Goal: Transaction & Acquisition: Book appointment/travel/reservation

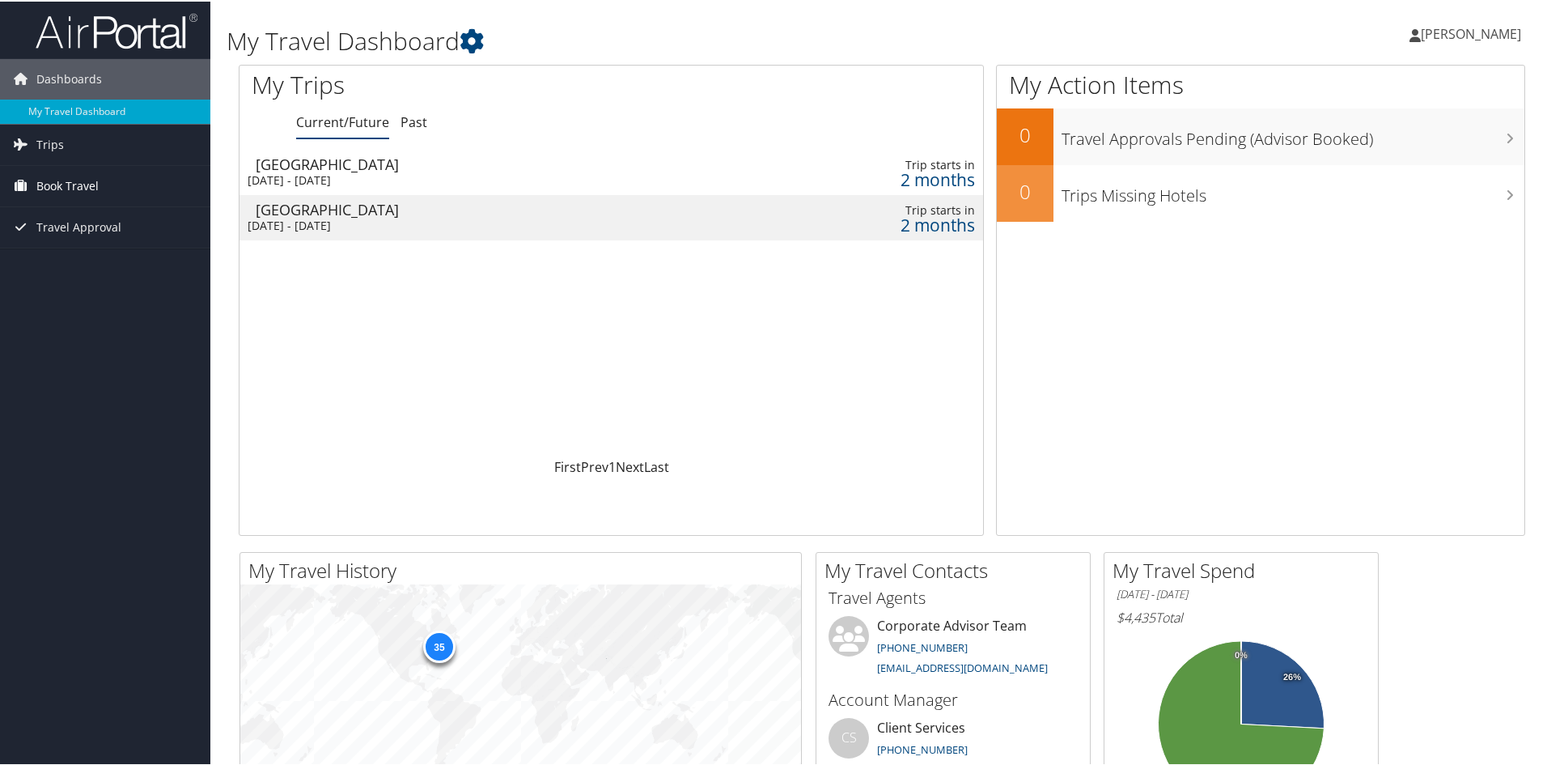
click at [88, 186] on span "Book Travel" at bounding box center [67, 184] width 62 height 40
click at [109, 263] on link "Book/Manage Online Trips" at bounding box center [105, 265] width 210 height 24
